Goal: Transaction & Acquisition: Purchase product/service

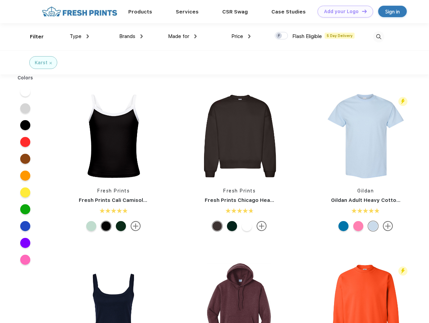
click at [343, 11] on link "Add your Logo Design Tool" at bounding box center [345, 12] width 56 height 12
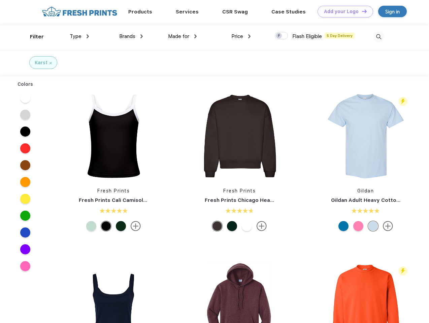
click at [0, 0] on div "Design Tool" at bounding box center [0, 0] width 0 height 0
click at [361, 11] on link "Add your Logo Design Tool" at bounding box center [345, 12] width 56 height 12
click at [32, 37] on div "Filter" at bounding box center [37, 37] width 14 height 8
click at [79, 36] on span "Type" at bounding box center [76, 36] width 12 height 6
click at [131, 36] on span "Brands" at bounding box center [127, 36] width 16 height 6
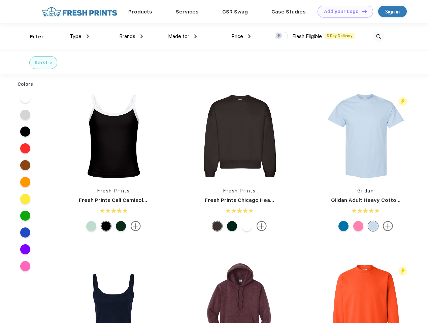
click at [182, 36] on span "Made for" at bounding box center [178, 36] width 21 height 6
click at [241, 36] on span "Price" at bounding box center [237, 36] width 12 height 6
click at [281, 36] on div at bounding box center [281, 35] width 13 height 7
click at [279, 36] on input "checkbox" at bounding box center [277, 34] width 4 height 4
click at [378, 37] on img at bounding box center [378, 36] width 11 height 11
